Goal: Task Accomplishment & Management: Complete application form

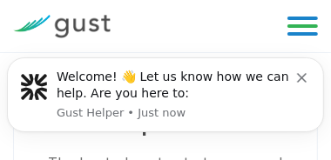
drag, startPoint x: 79, startPoint y: 64, endPoint x: 81, endPoint y: 31, distance: 32.3
click html "Welcome! 👋 Let us know how we can help. Are you here to: Gust Helper • Just now"
click at [78, 25] on img at bounding box center [62, 27] width 98 height 24
click at [61, 7] on div at bounding box center [62, 26] width 124 height 51
click at [307, 72] on icon "Dismiss notification" at bounding box center [302, 77] width 10 height 10
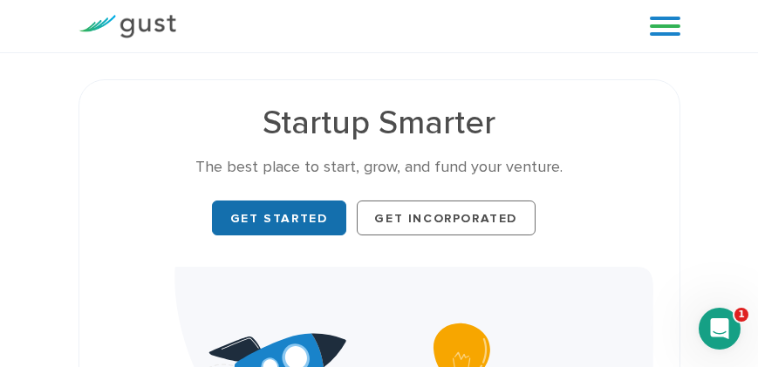
click at [264, 160] on link "Get Started" at bounding box center [279, 218] width 134 height 35
